Goal: Transaction & Acquisition: Obtain resource

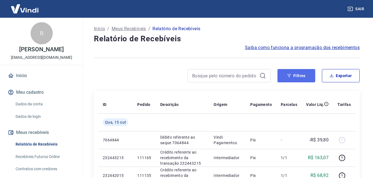
click at [295, 74] on button "Filtros" at bounding box center [297, 75] width 38 height 13
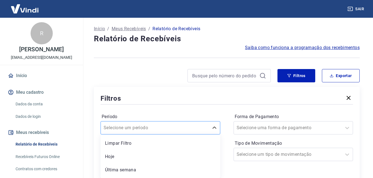
click at [176, 125] on div "option Limpar Filtro focused, 1 of 7. 7 results available. Use Up and Down to c…" at bounding box center [161, 127] width 120 height 13
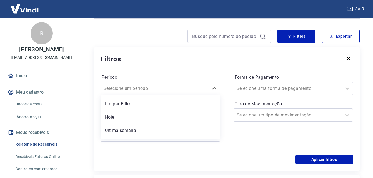
scroll to position [40, 0]
click at [188, 88] on div at bounding box center [155, 88] width 103 height 8
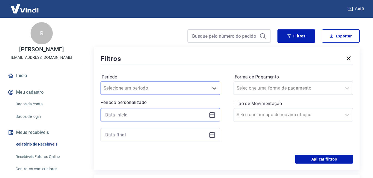
click at [168, 115] on input at bounding box center [155, 115] width 101 height 8
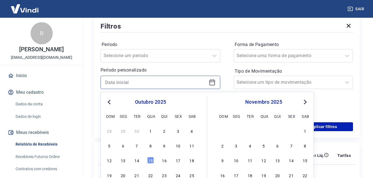
scroll to position [95, 0]
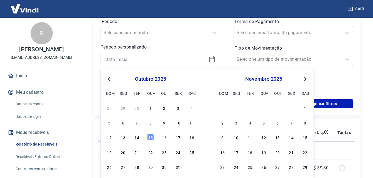
drag, startPoint x: 139, startPoint y: 136, endPoint x: 163, endPoint y: 69, distance: 71.3
click at [139, 136] on div "14" at bounding box center [137, 137] width 7 height 7
type input "[DATE]"
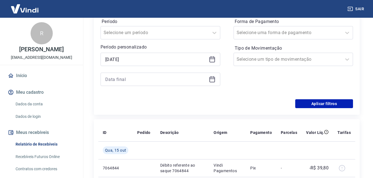
click at [170, 75] on div at bounding box center [161, 79] width 120 height 13
click at [170, 79] on input at bounding box center [155, 79] width 101 height 8
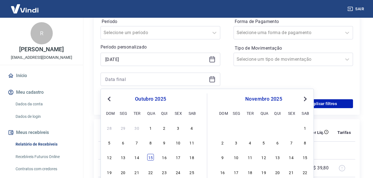
drag, startPoint x: 152, startPoint y: 158, endPoint x: 209, endPoint y: 69, distance: 105.8
click at [152, 158] on div "15" at bounding box center [150, 157] width 7 height 7
type input "[DATE]"
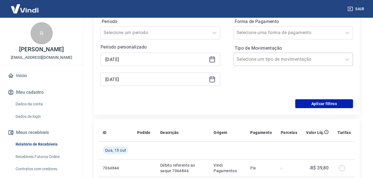
click at [302, 60] on div at bounding box center [288, 60] width 103 height 8
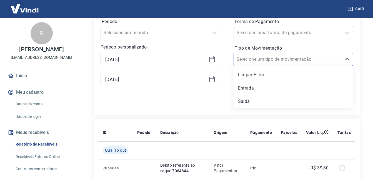
drag, startPoint x: 289, startPoint y: 87, endPoint x: 257, endPoint y: 88, distance: 32.0
click at [290, 86] on div "Entrada" at bounding box center [294, 88] width 120 height 11
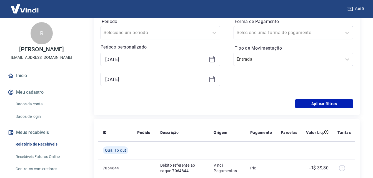
click at [257, 88] on div "Forma de Pagamento Selecione uma forma de pagamento Tipo de Movimentação Entrada" at bounding box center [294, 55] width 120 height 76
click at [334, 101] on button "Aplicar filtros" at bounding box center [324, 103] width 58 height 9
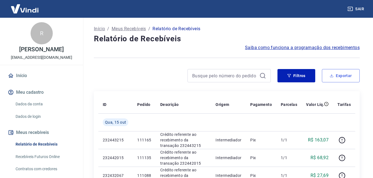
click at [345, 73] on button "Exportar" at bounding box center [341, 75] width 38 height 13
type input "[DATE]"
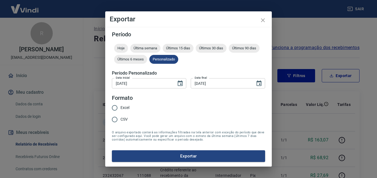
click at [118, 108] on input "Excel" at bounding box center [115, 108] width 12 height 12
radio input "true"
click at [170, 156] on button "Exportar" at bounding box center [188, 157] width 153 height 12
